Goal: Find specific page/section

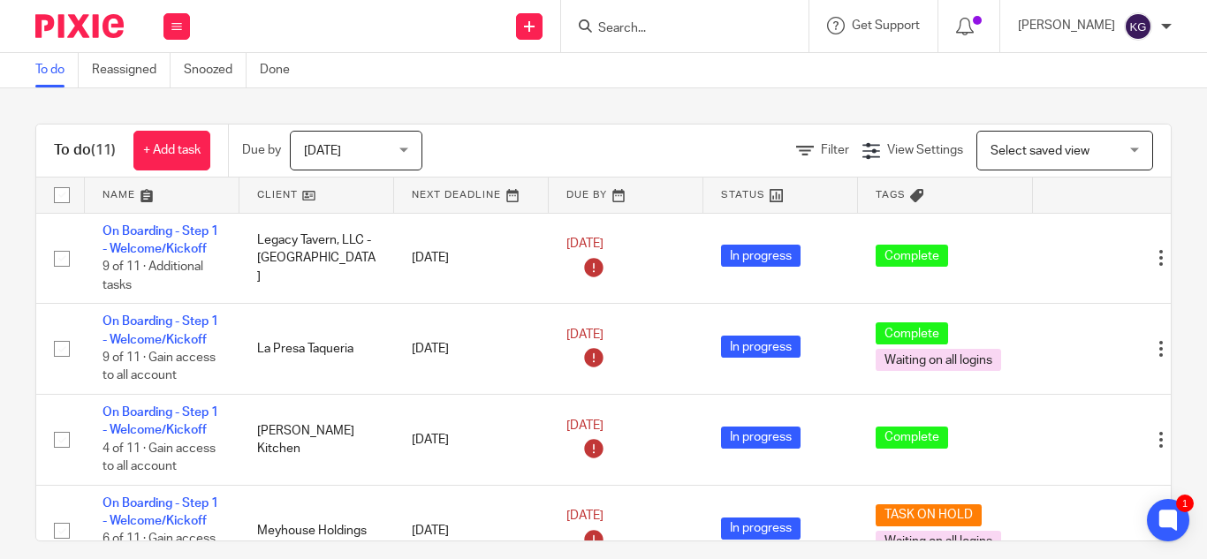
click at [693, 28] on input "Search" at bounding box center [676, 29] width 159 height 16
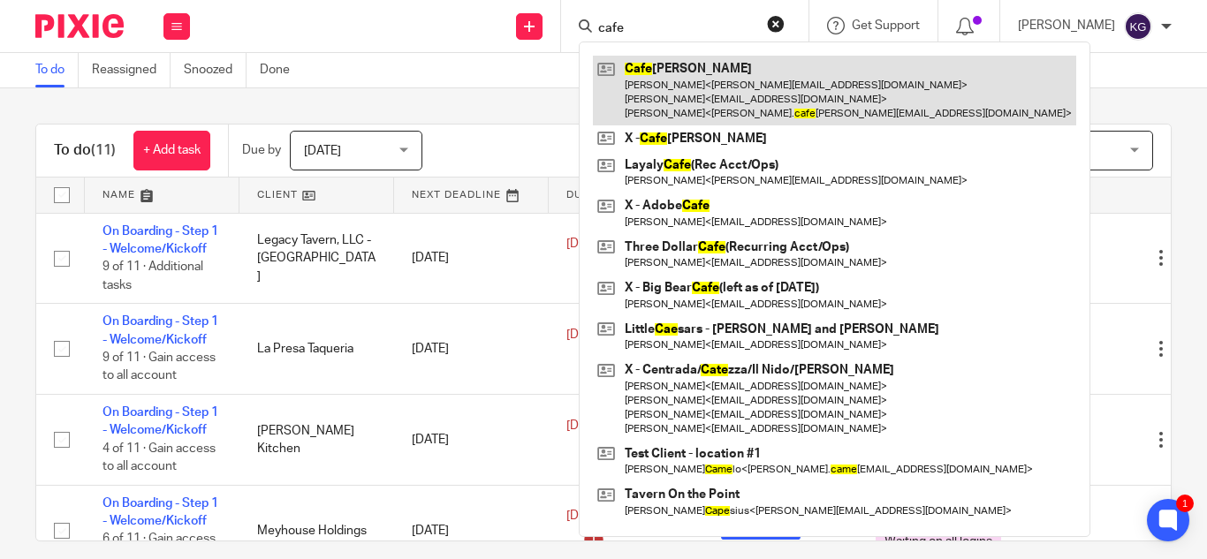
type input "cafe"
click at [701, 87] on link at bounding box center [834, 91] width 483 height 70
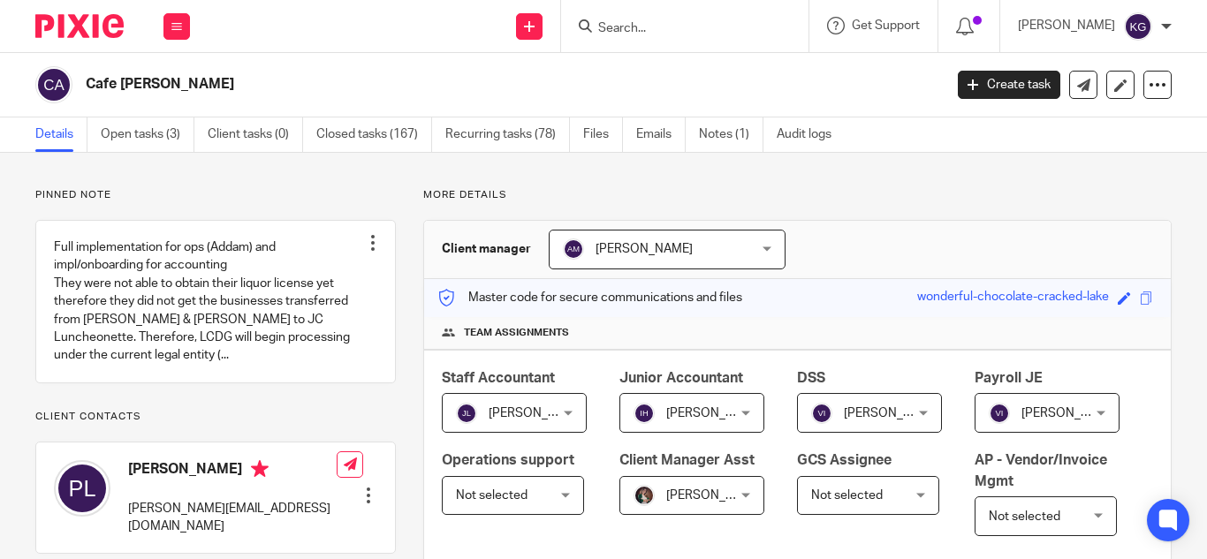
scroll to position [354, 0]
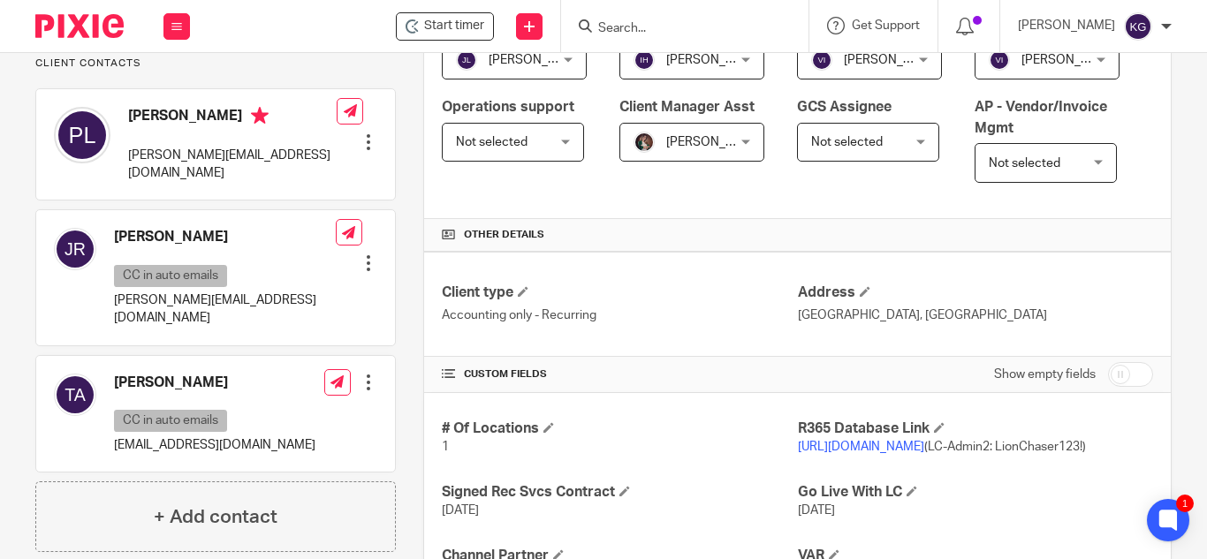
drag, startPoint x: 701, startPoint y: 32, endPoint x: 680, endPoint y: 24, distance: 22.7
click at [700, 32] on input "Search" at bounding box center [676, 29] width 159 height 16
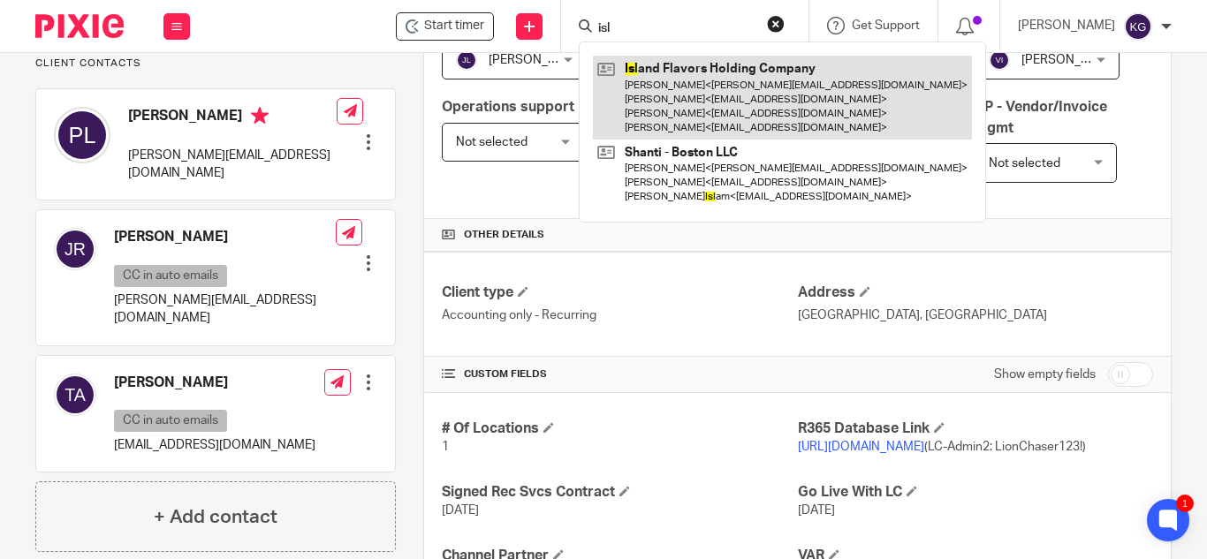
type input "isl"
click at [678, 89] on link at bounding box center [782, 98] width 379 height 84
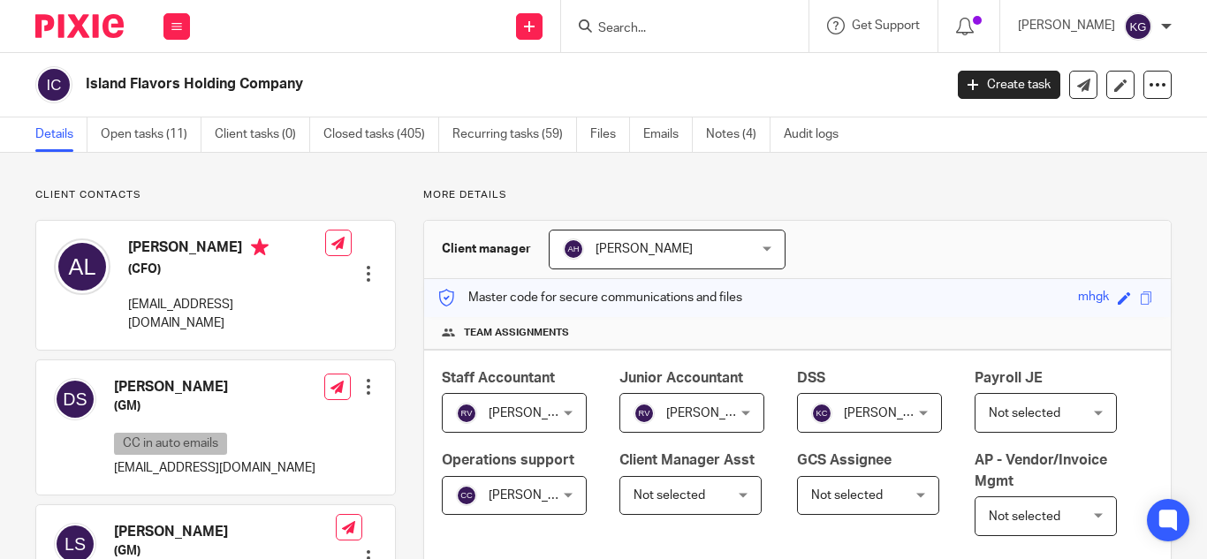
scroll to position [530, 0]
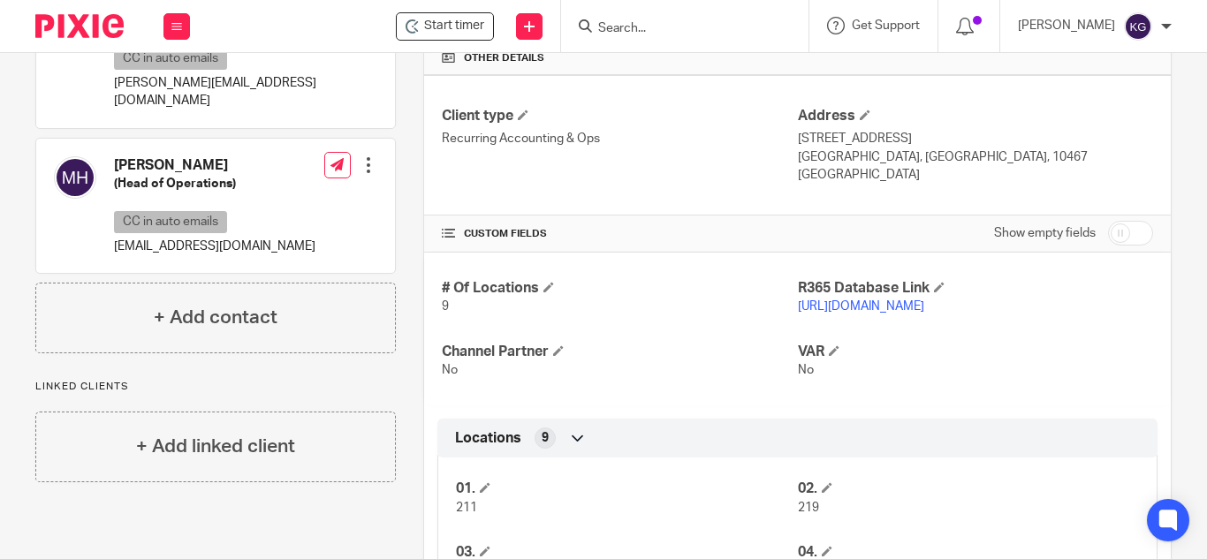
click at [881, 313] on link "https://mhgk.restaurant365.com/#/user/login" at bounding box center [861, 306] width 126 height 12
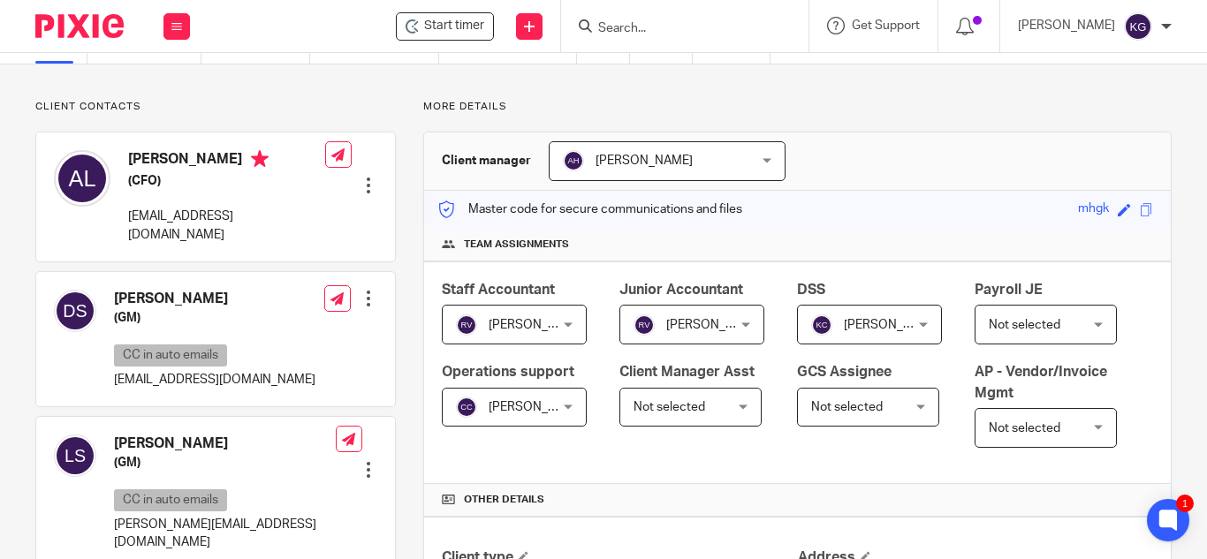
drag, startPoint x: 710, startPoint y: 27, endPoint x: 705, endPoint y: 19, distance: 9.9
click at [710, 27] on input "Search" at bounding box center [676, 29] width 159 height 16
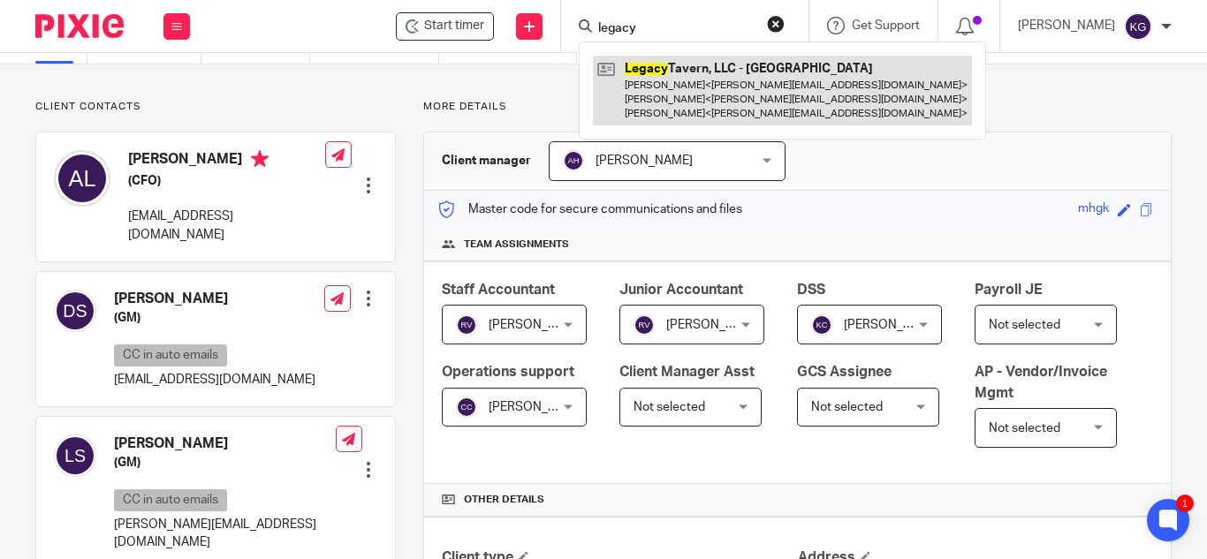
type input "legacy"
click at [714, 81] on link at bounding box center [782, 91] width 379 height 70
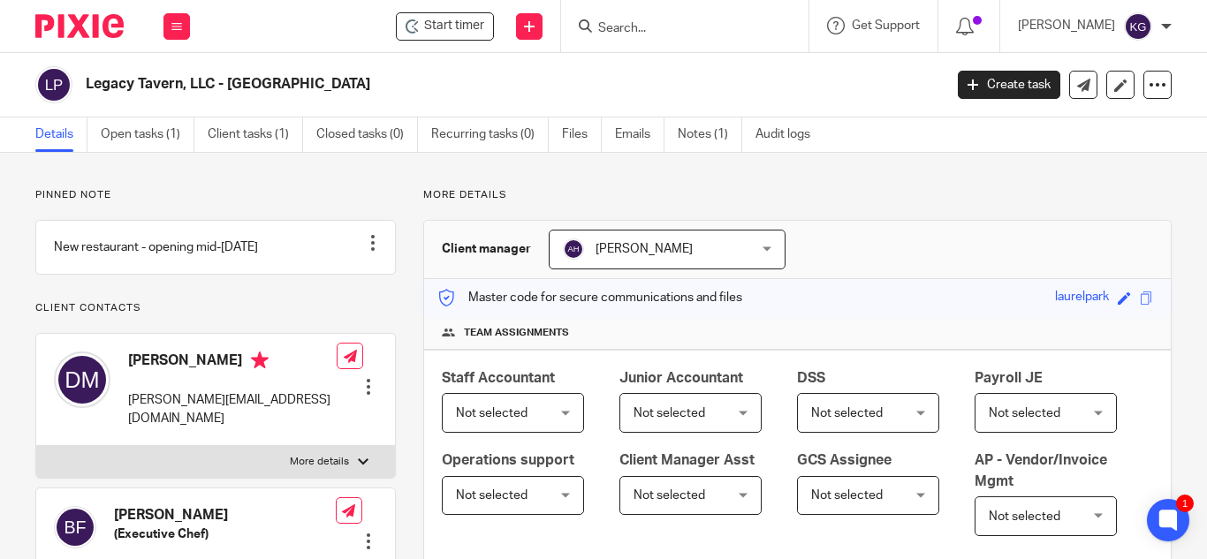
scroll to position [265, 0]
